Goal: Task Accomplishment & Management: Use online tool/utility

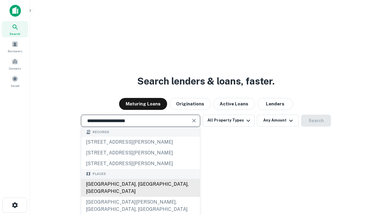
click at [140, 197] on div "[GEOGRAPHIC_DATA], [GEOGRAPHIC_DATA], [GEOGRAPHIC_DATA]" at bounding box center [140, 188] width 119 height 18
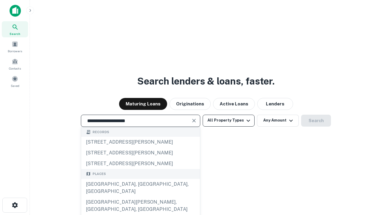
type input "**********"
click at [229, 120] on button "All Property Types" at bounding box center [229, 121] width 52 height 12
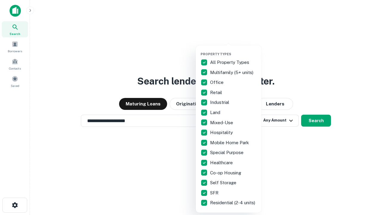
click at [233, 50] on button "button" at bounding box center [233, 50] width 66 height 0
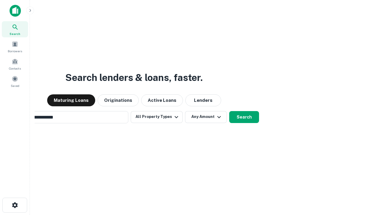
scroll to position [9, 0]
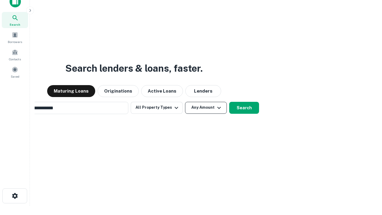
click at [185, 102] on button "Any Amount" at bounding box center [206, 108] width 42 height 12
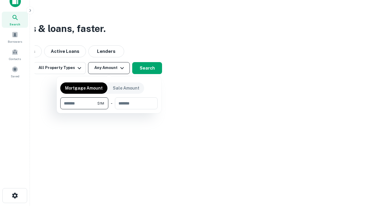
type input "*******"
click at [109, 109] on button "button" at bounding box center [108, 109] width 97 height 0
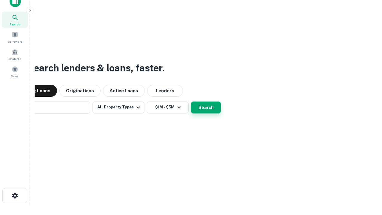
click at [191, 101] on button "Search" at bounding box center [206, 107] width 30 height 12
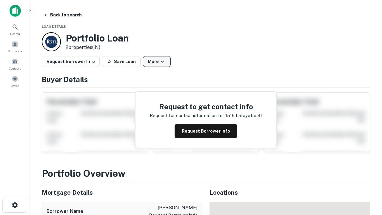
click at [157, 61] on button "More" at bounding box center [157, 61] width 28 height 11
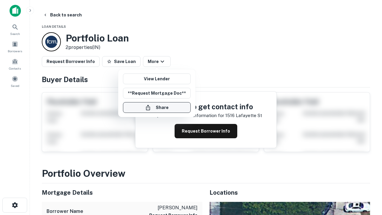
click at [157, 107] on button "Share" at bounding box center [157, 107] width 68 height 11
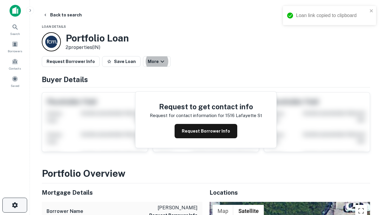
click at [15, 205] on icon "button" at bounding box center [14, 204] width 7 height 7
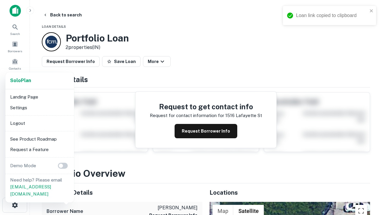
click at [39, 123] on li "Logout" at bounding box center [40, 123] width 64 height 11
